Goal: Information Seeking & Learning: Learn about a topic

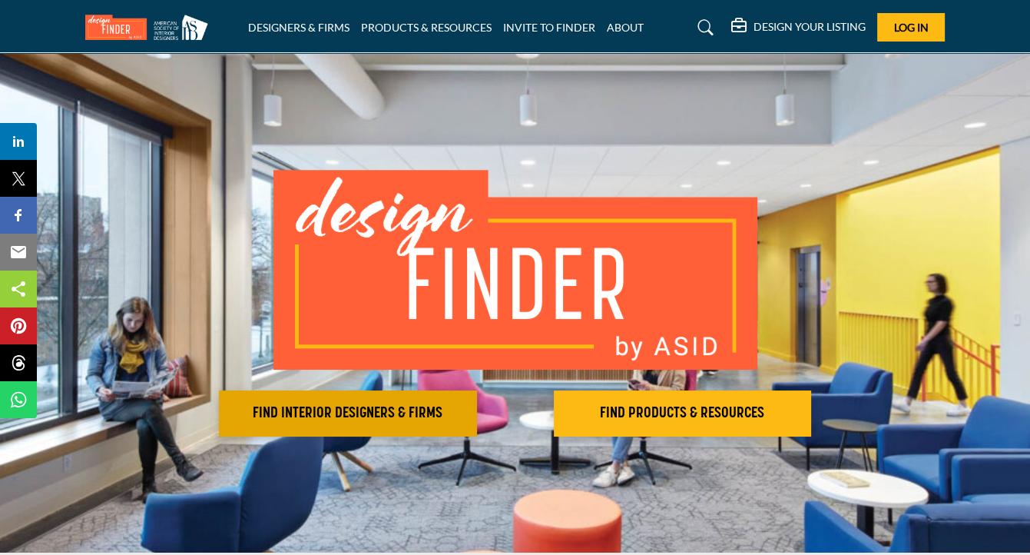
click at [356, 406] on h2 "FIND INTERIOR DESIGNERS & FIRMS" at bounding box center [348, 413] width 249 height 18
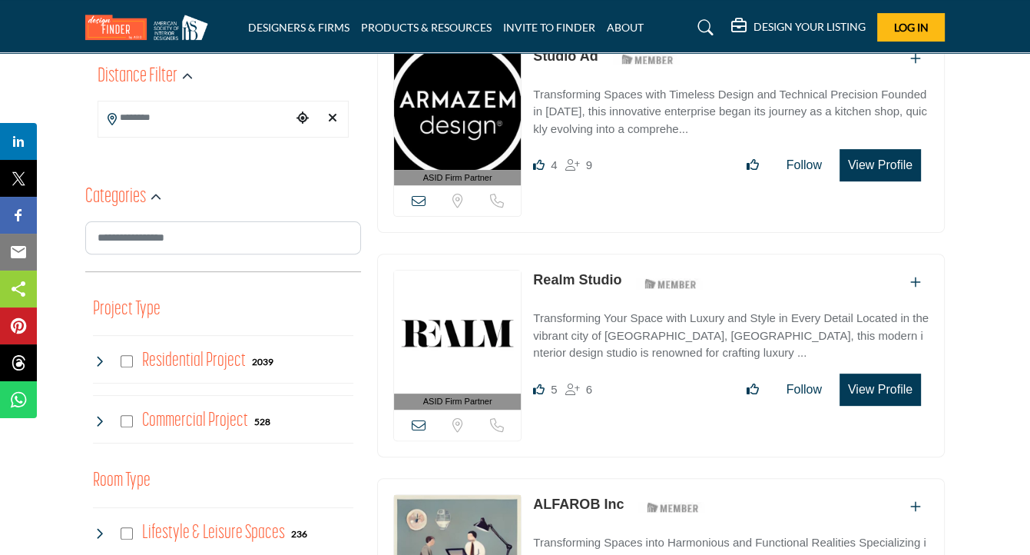
scroll to position [384, 0]
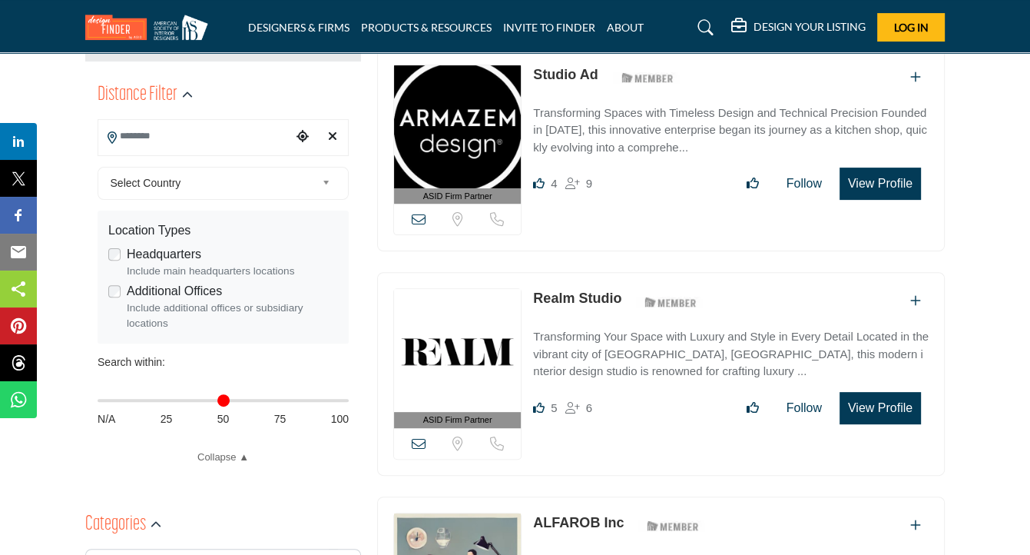
click at [221, 145] on input "Search Location" at bounding box center [195, 136] width 194 height 30
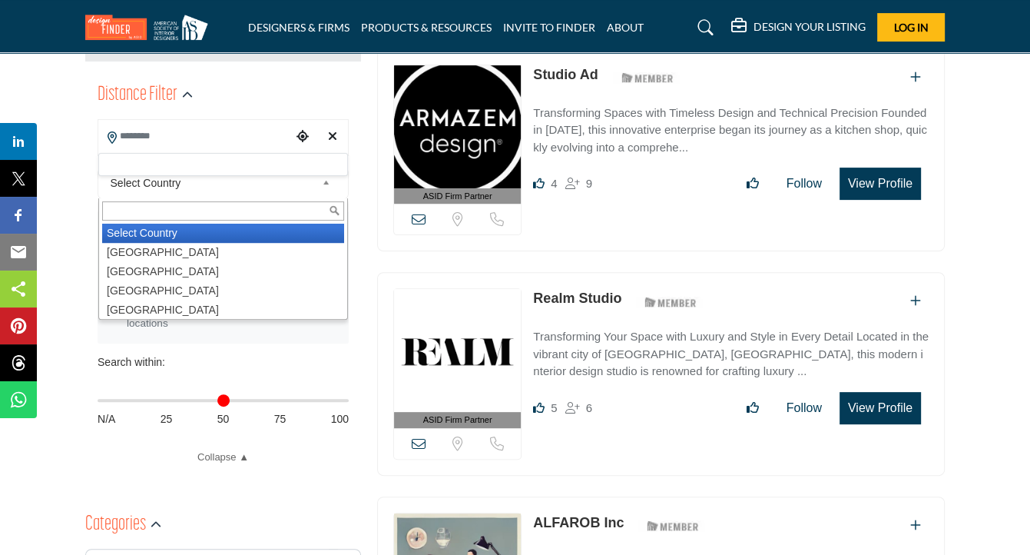
click at [322, 187] on b at bounding box center [329, 183] width 14 height 19
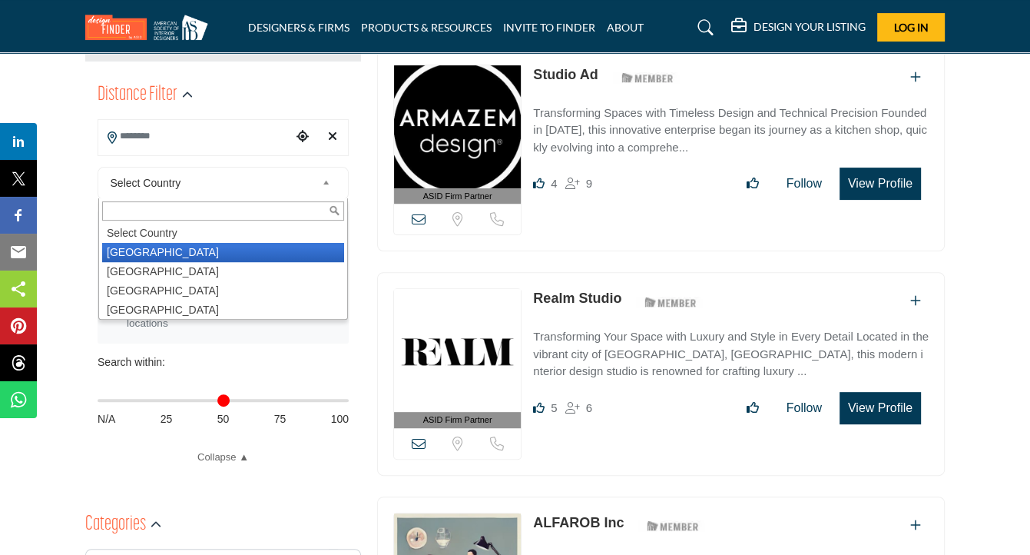
click at [155, 250] on li "[GEOGRAPHIC_DATA]" at bounding box center [223, 252] width 242 height 19
type input "***"
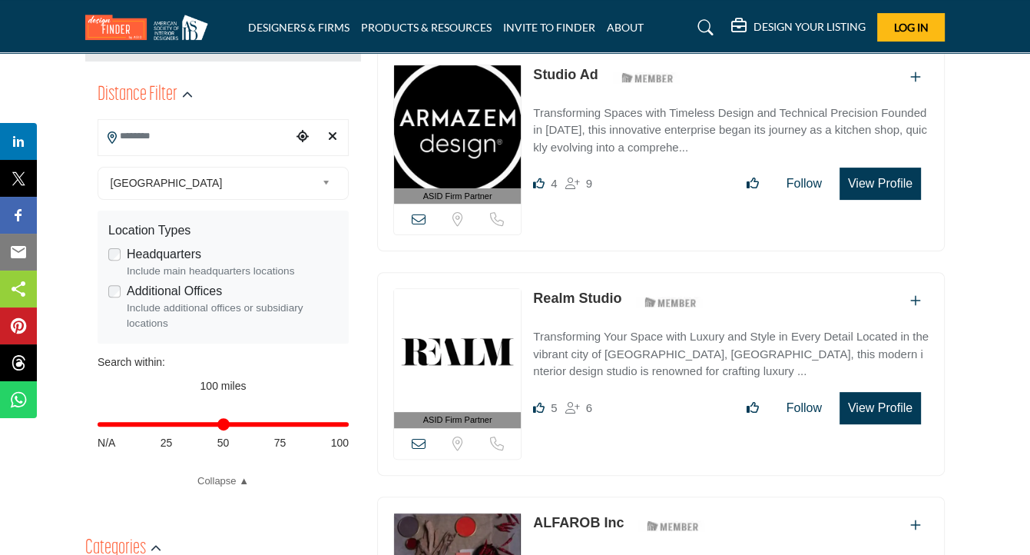
scroll to position [38, 0]
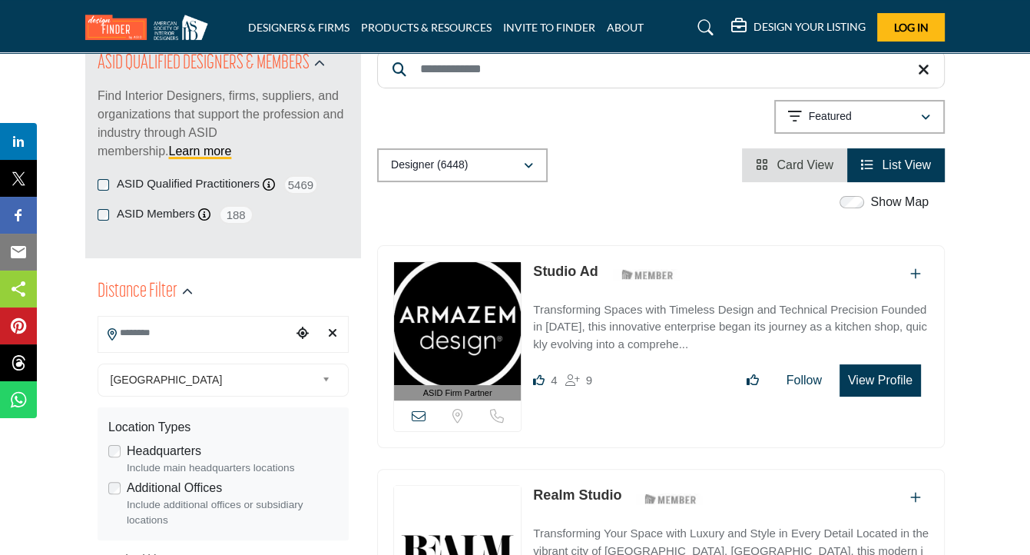
scroll to position [230, 0]
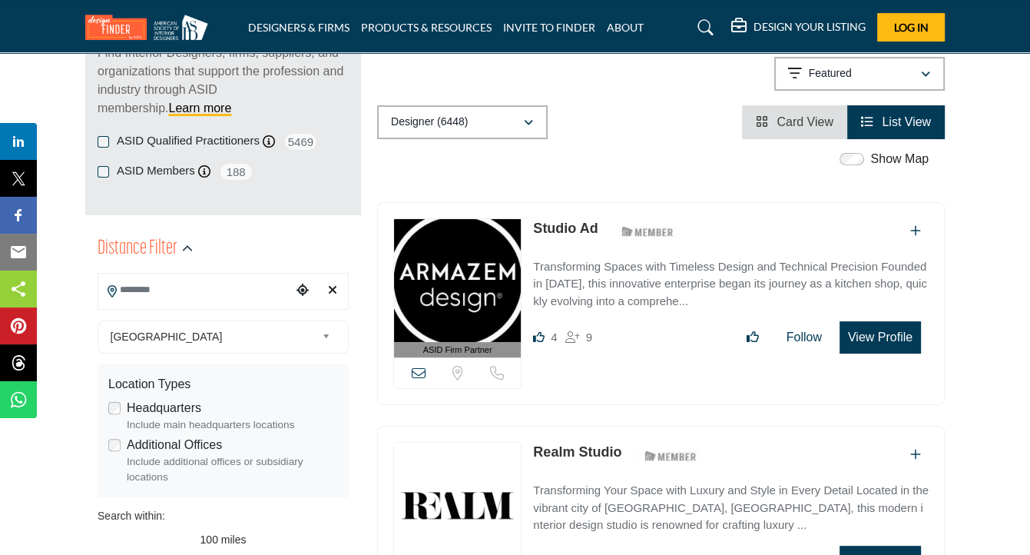
click at [165, 295] on input "Search Location" at bounding box center [195, 290] width 194 height 30
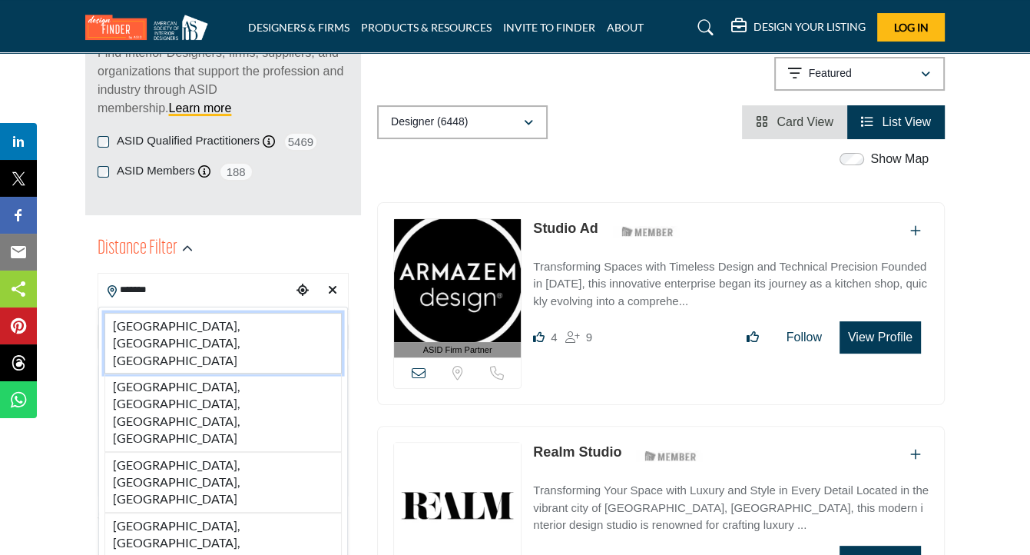
click at [161, 323] on li "[GEOGRAPHIC_DATA], [GEOGRAPHIC_DATA], [GEOGRAPHIC_DATA]" at bounding box center [222, 343] width 237 height 61
type input "**********"
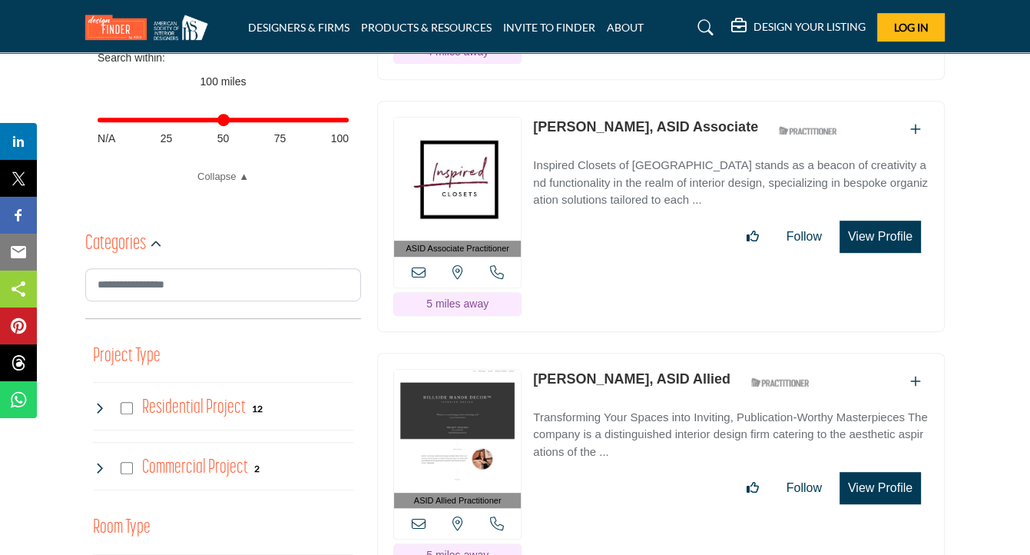
scroll to position [691, 0]
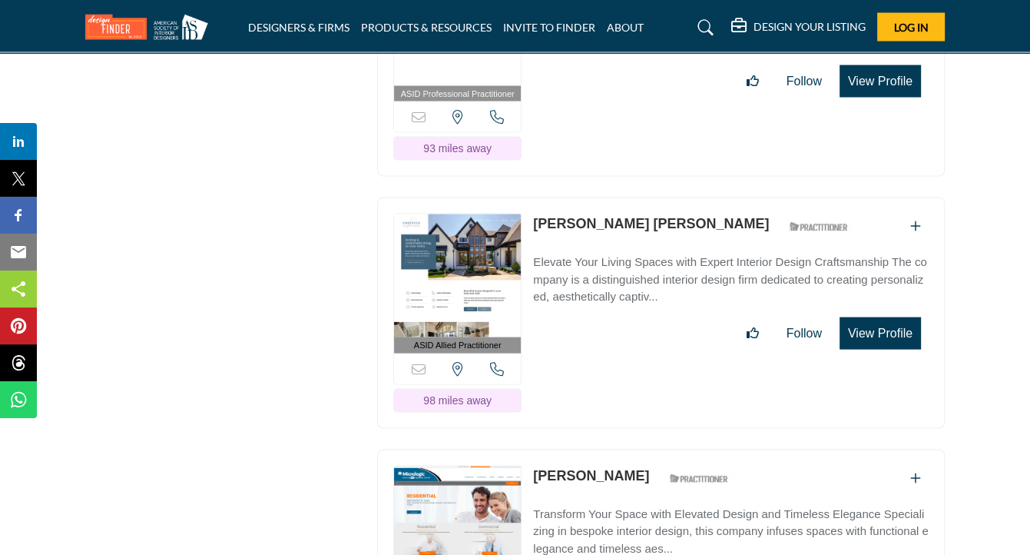
scroll to position [2765, 0]
